Goal: Task Accomplishment & Management: Manage account settings

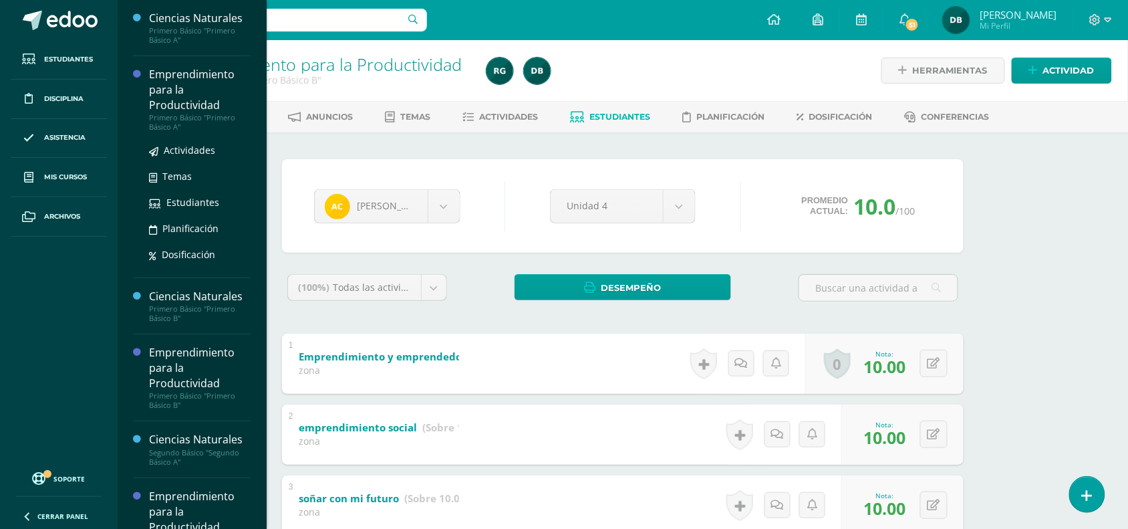
click at [161, 102] on div "Emprendimiento para la Productividad" at bounding box center [200, 90] width 102 height 46
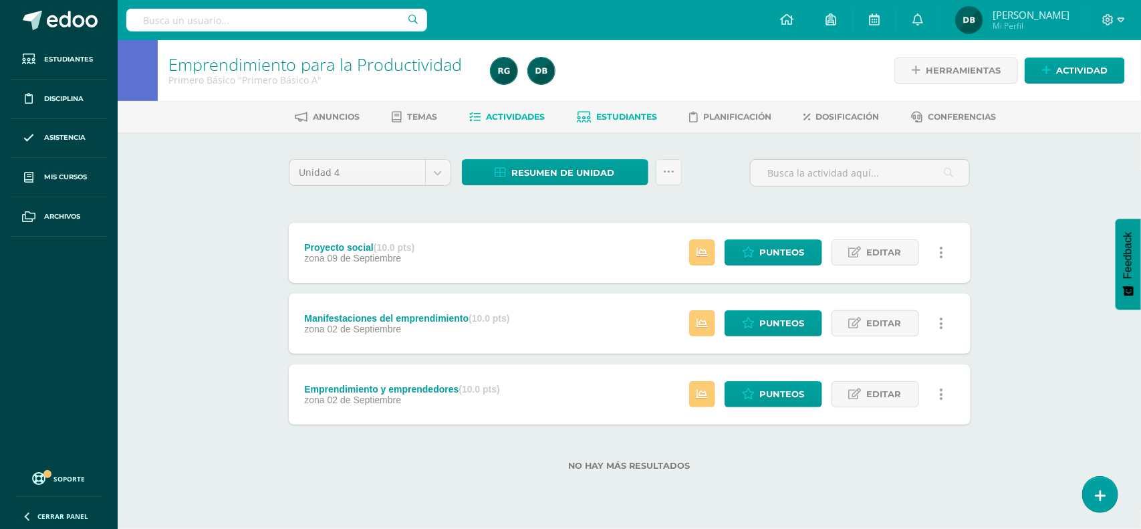
click at [612, 118] on span "Estudiantes" at bounding box center [626, 117] width 61 height 10
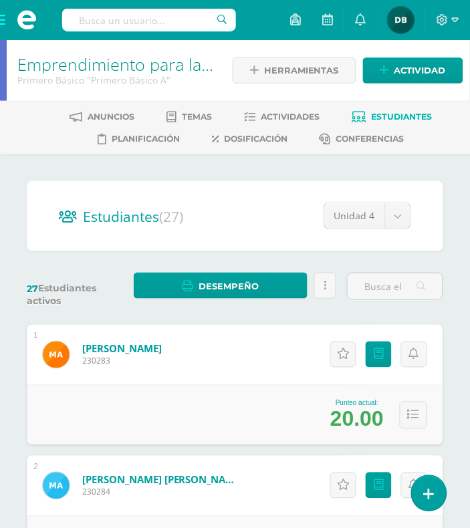
click at [5, 22] on span at bounding box center [26, 20] width 53 height 40
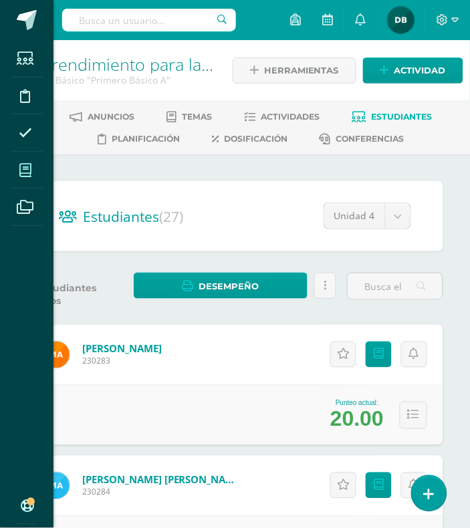
click at [28, 160] on span at bounding box center [26, 170] width 30 height 30
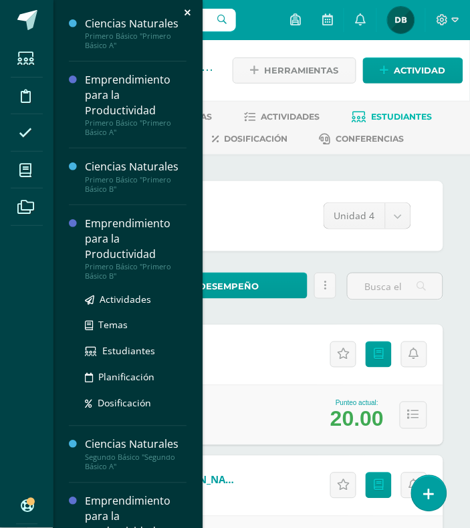
click at [102, 247] on div "Emprendimiento para la Productividad" at bounding box center [136, 239] width 102 height 46
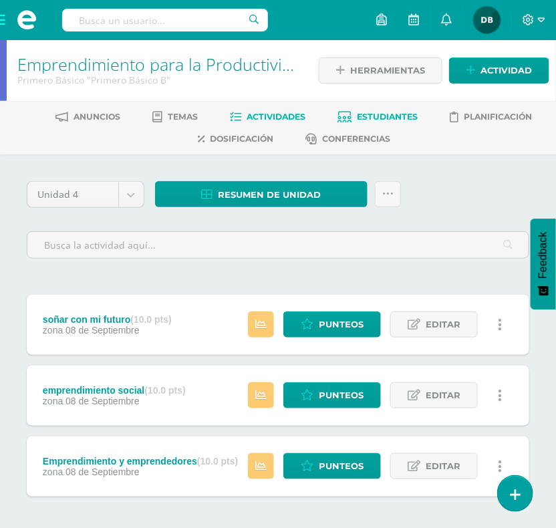
click at [365, 119] on span "Estudiantes" at bounding box center [388, 117] width 61 height 10
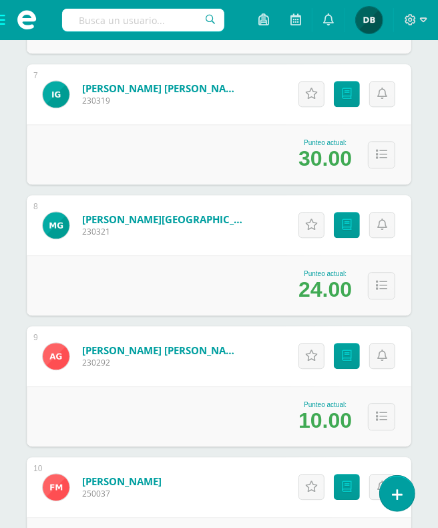
scroll to position [1047, 0]
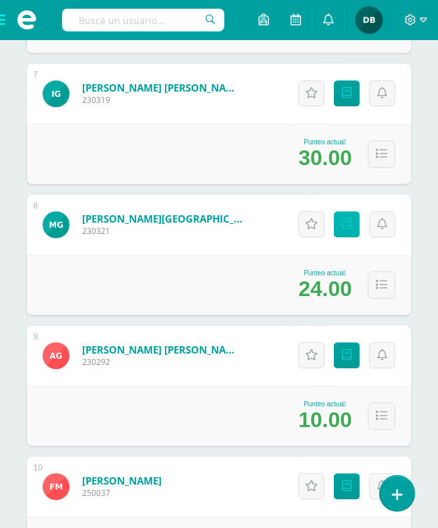
click at [338, 225] on link "Punteos" at bounding box center [347, 224] width 26 height 26
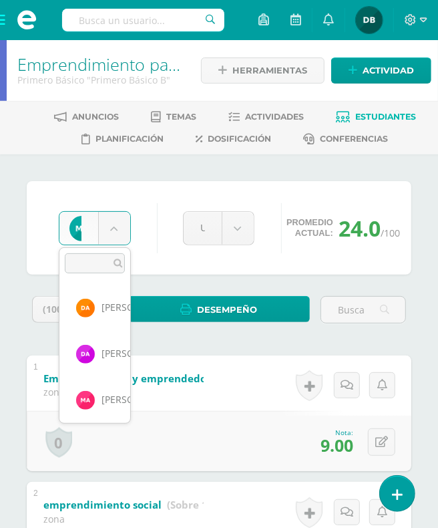
click at [124, 227] on body "Estudiantes Disciplina Asistencia Mis cursos Archivos Soporte Centro de ayuda Ú…" at bounding box center [219, 406] width 438 height 813
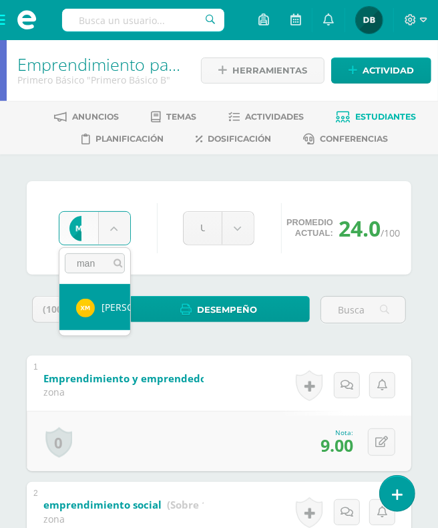
type input "man"
select select "194"
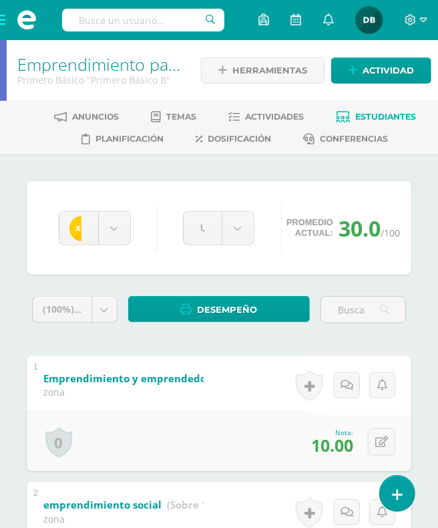
click at [5, 21] on span at bounding box center [26, 20] width 53 height 40
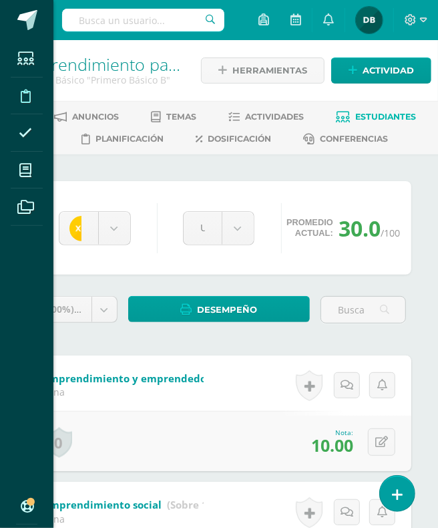
click at [29, 92] on icon at bounding box center [26, 96] width 10 height 13
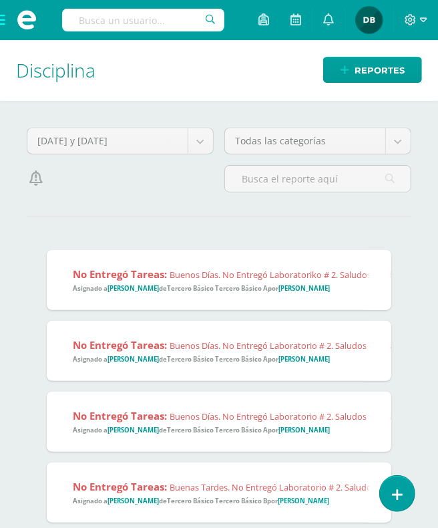
click at [5, 20] on span at bounding box center [26, 20] width 53 height 40
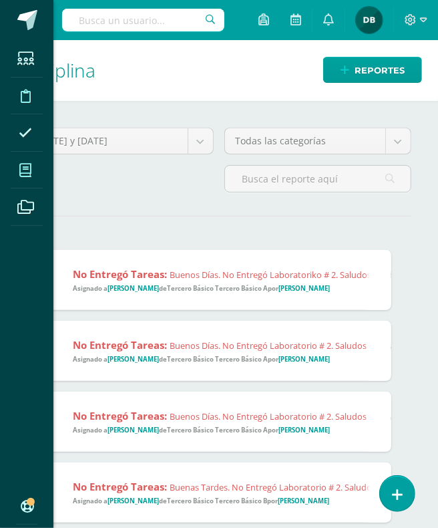
click at [33, 172] on span at bounding box center [26, 170] width 30 height 30
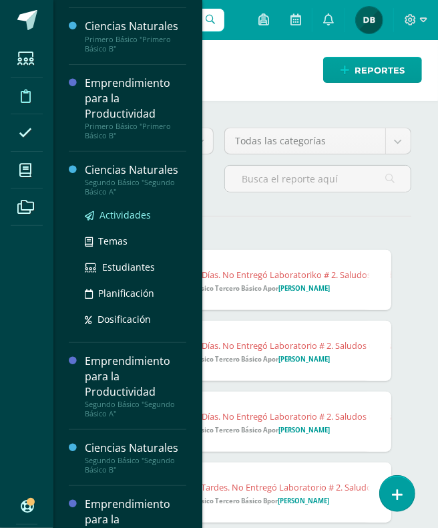
scroll to position [142, 0]
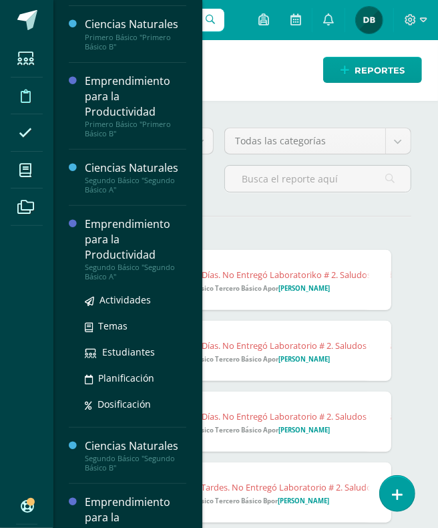
click at [101, 253] on div "Emprendimiento para la Productividad" at bounding box center [136, 240] width 102 height 46
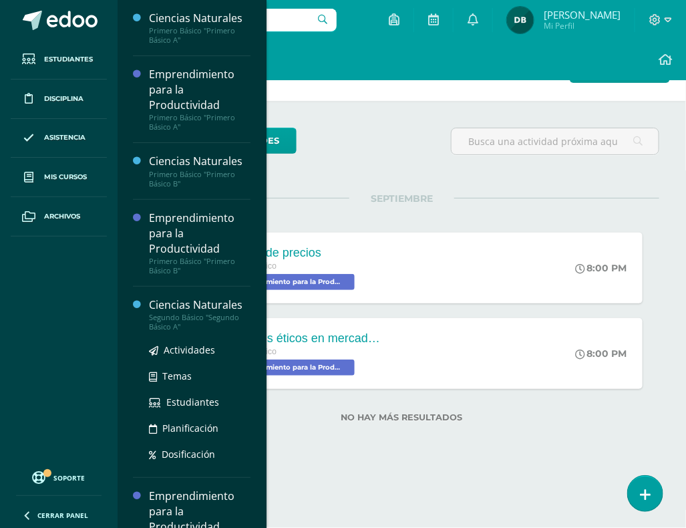
click at [165, 313] on div "Segundo Básico "Segundo Básico A"" at bounding box center [200, 322] width 102 height 19
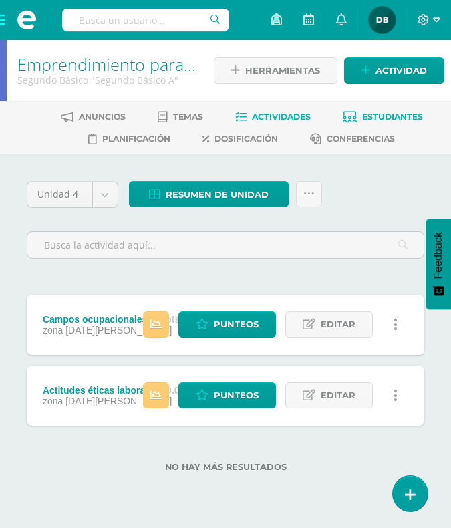
click at [376, 114] on span "Estudiantes" at bounding box center [392, 117] width 61 height 10
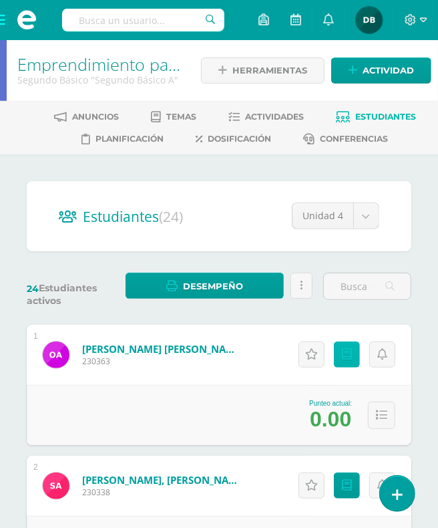
click at [352, 358] on icon at bounding box center [347, 354] width 10 height 11
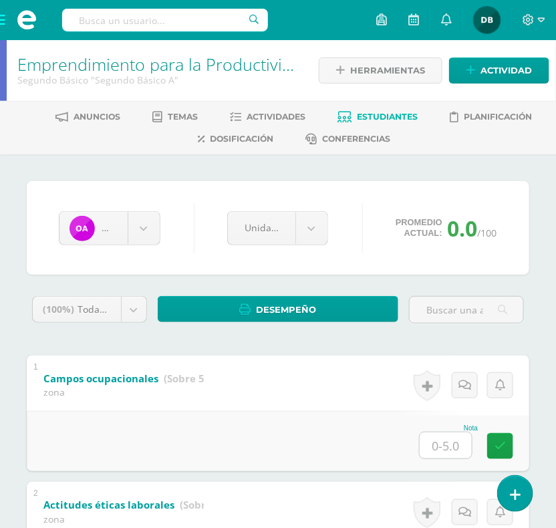
click at [378, 122] on link "Estudiantes" at bounding box center [378, 116] width 80 height 21
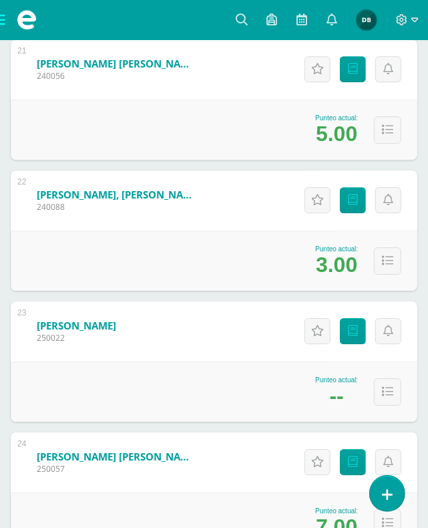
scroll to position [2988, 0]
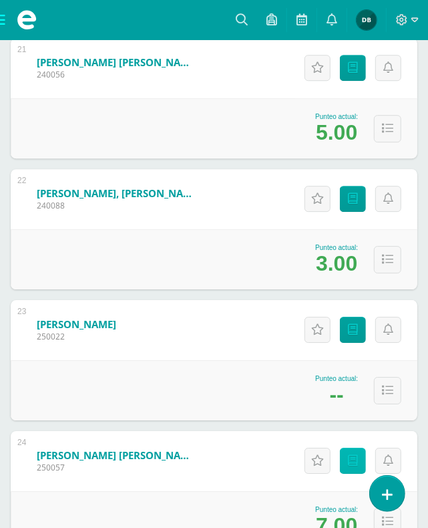
click at [345, 448] on link "Punteos" at bounding box center [353, 461] width 26 height 26
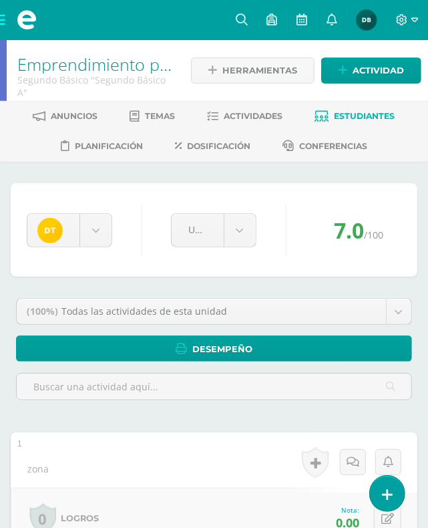
click at [0, 24] on span at bounding box center [26, 20] width 53 height 40
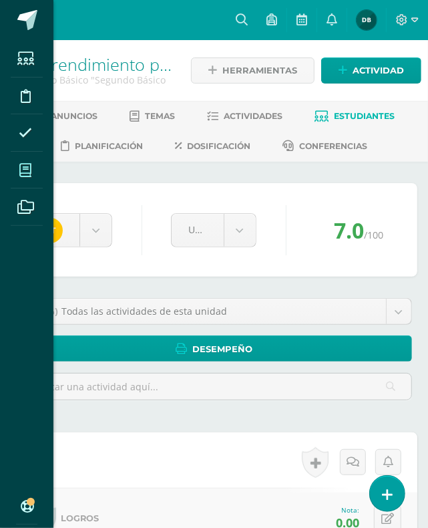
click at [24, 170] on icon at bounding box center [25, 170] width 12 height 13
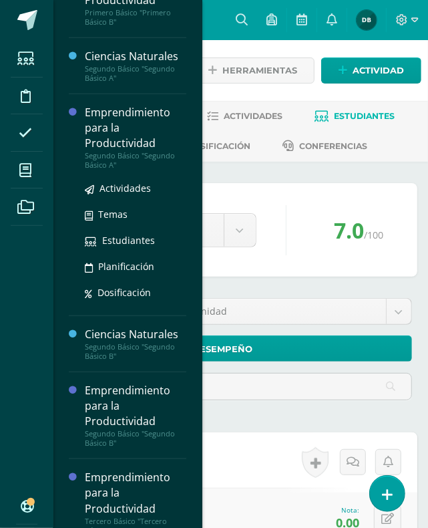
scroll to position [257, 0]
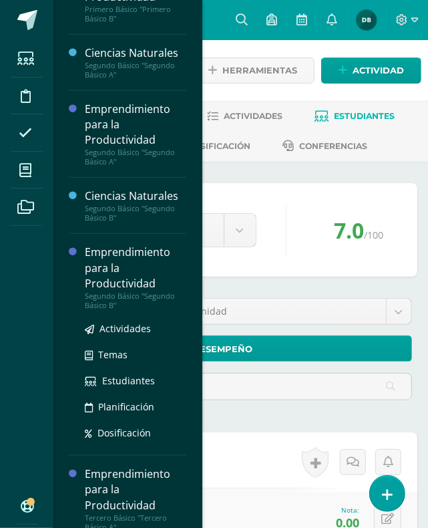
click at [101, 278] on div "Emprendimiento para la Productividad" at bounding box center [136, 268] width 102 height 46
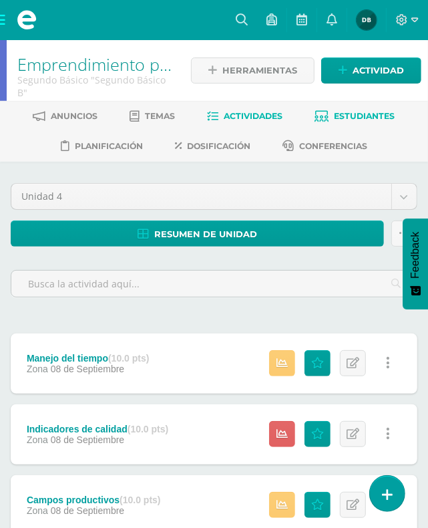
click at [365, 115] on span "Estudiantes" at bounding box center [365, 116] width 61 height 10
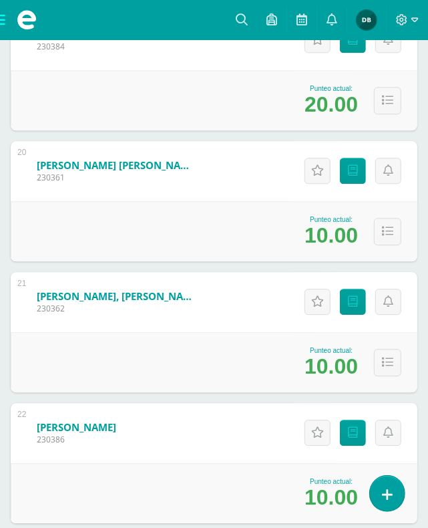
scroll to position [2755, 0]
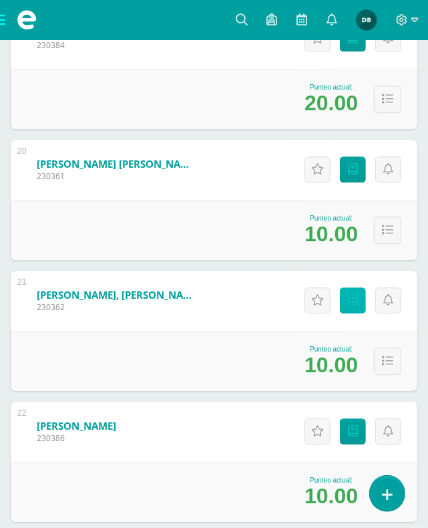
click at [342, 287] on link "Punteos" at bounding box center [353, 300] width 26 height 26
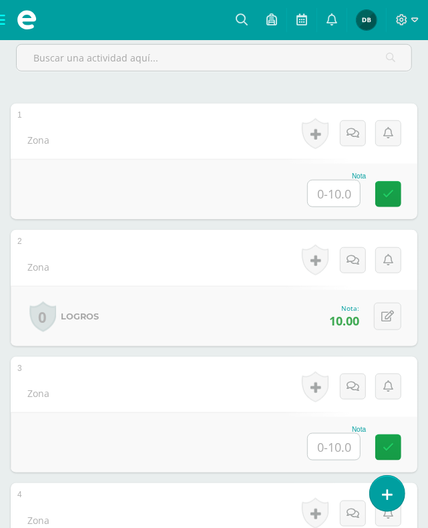
scroll to position [245, 0]
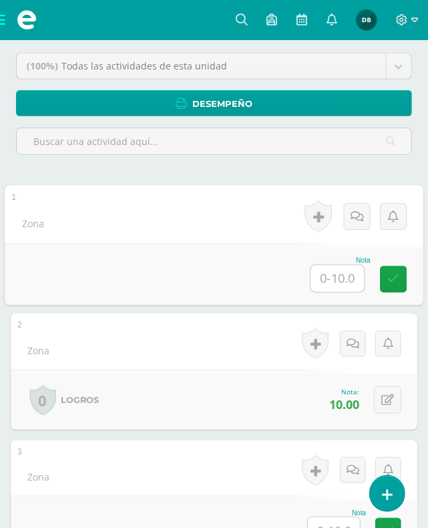
click at [318, 265] on input "text" at bounding box center [337, 278] width 53 height 27
type input "10"
click at [388, 273] on icon at bounding box center [394, 278] width 12 height 11
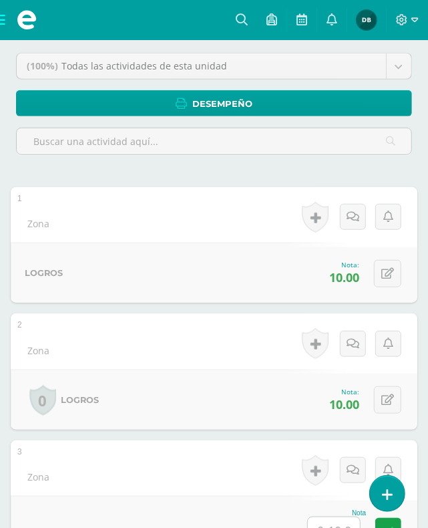
scroll to position [0, 0]
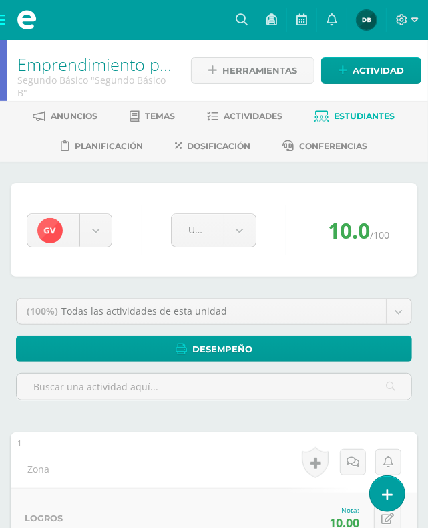
click at [1, 15] on span at bounding box center [26, 20] width 53 height 40
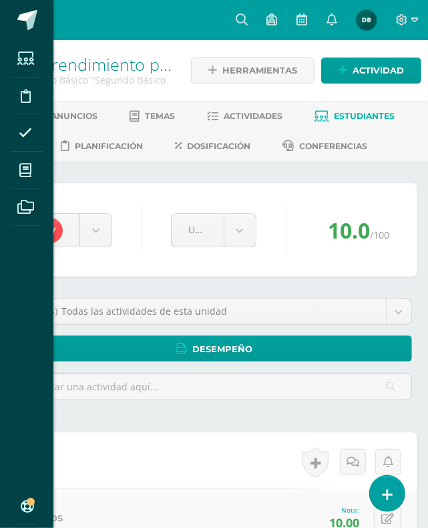
click at [126, 174] on div "Estudiantes Disciplina Asistencia Mis cursos Archivos Soporte Centro de ayuda Ú…" at bounding box center [214, 264] width 428 height 528
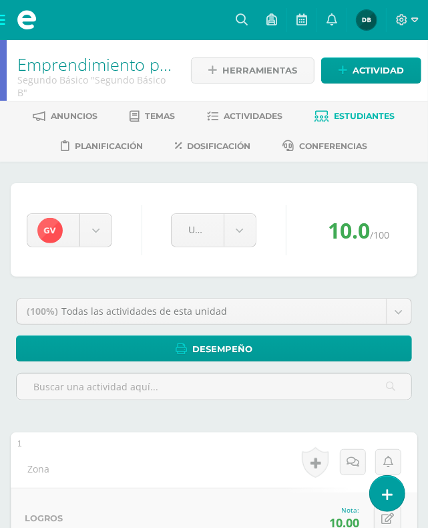
click at [363, 112] on span "Estudiantes" at bounding box center [365, 116] width 61 height 10
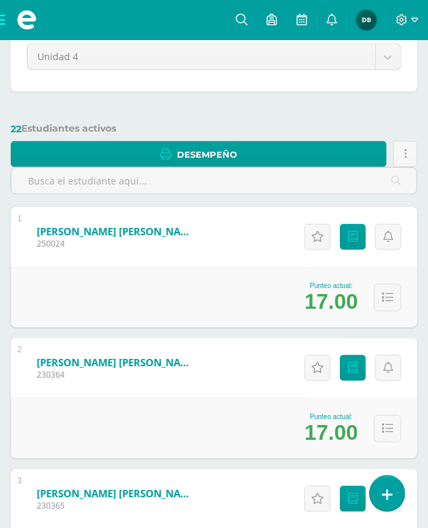
scroll to position [204, 0]
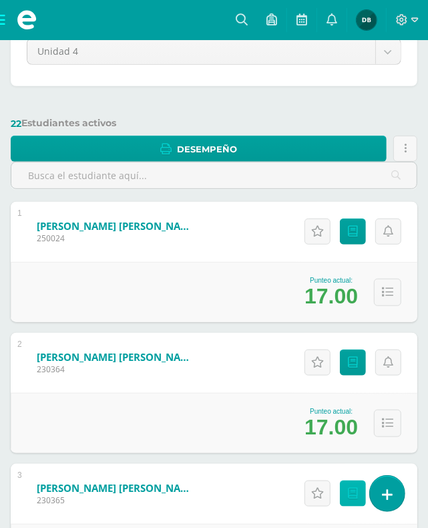
click at [348, 488] on icon at bounding box center [353, 493] width 10 height 11
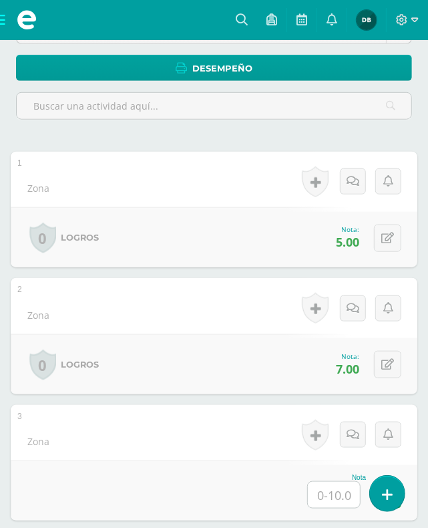
scroll to position [279, 0]
